Goal: Information Seeking & Learning: Learn about a topic

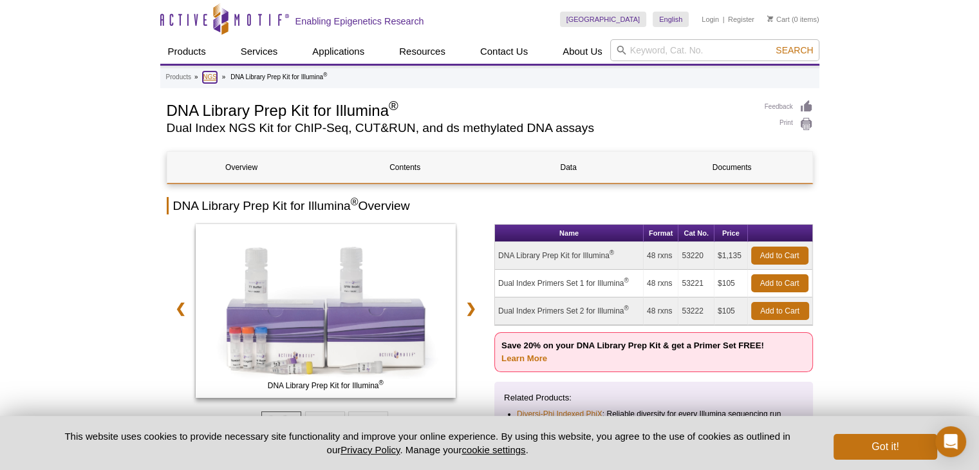
click at [212, 75] on link "NGS" at bounding box center [210, 77] width 14 height 12
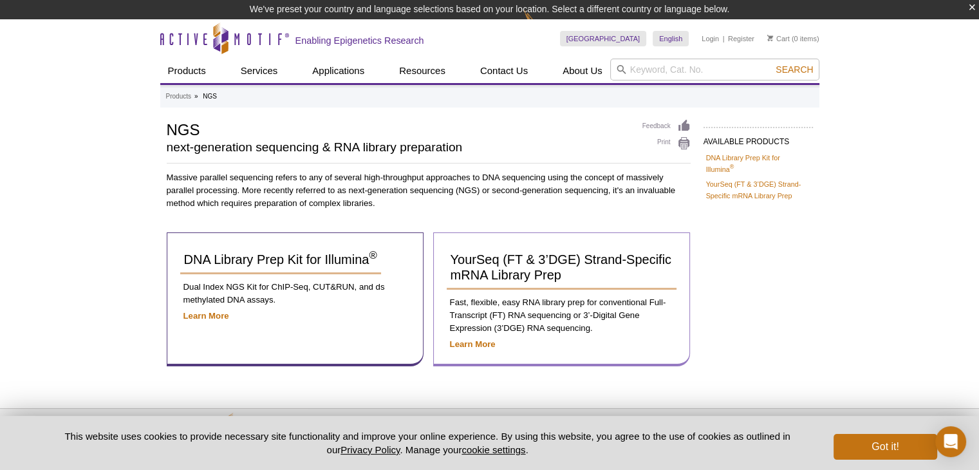
click at [465, 348] on p "Learn More" at bounding box center [562, 344] width 230 height 13
click at [465, 345] on strong "Learn More" at bounding box center [473, 344] width 46 height 10
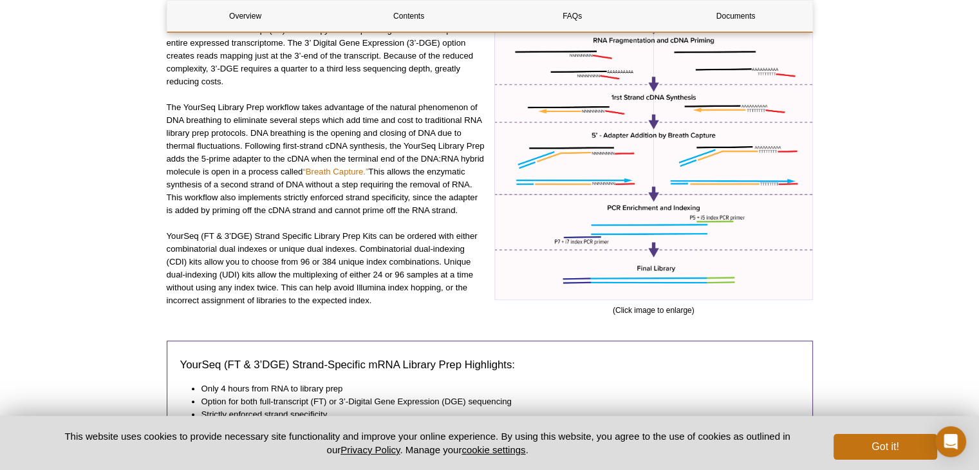
scroll to position [451, 0]
